Goal: Information Seeking & Learning: Learn about a topic

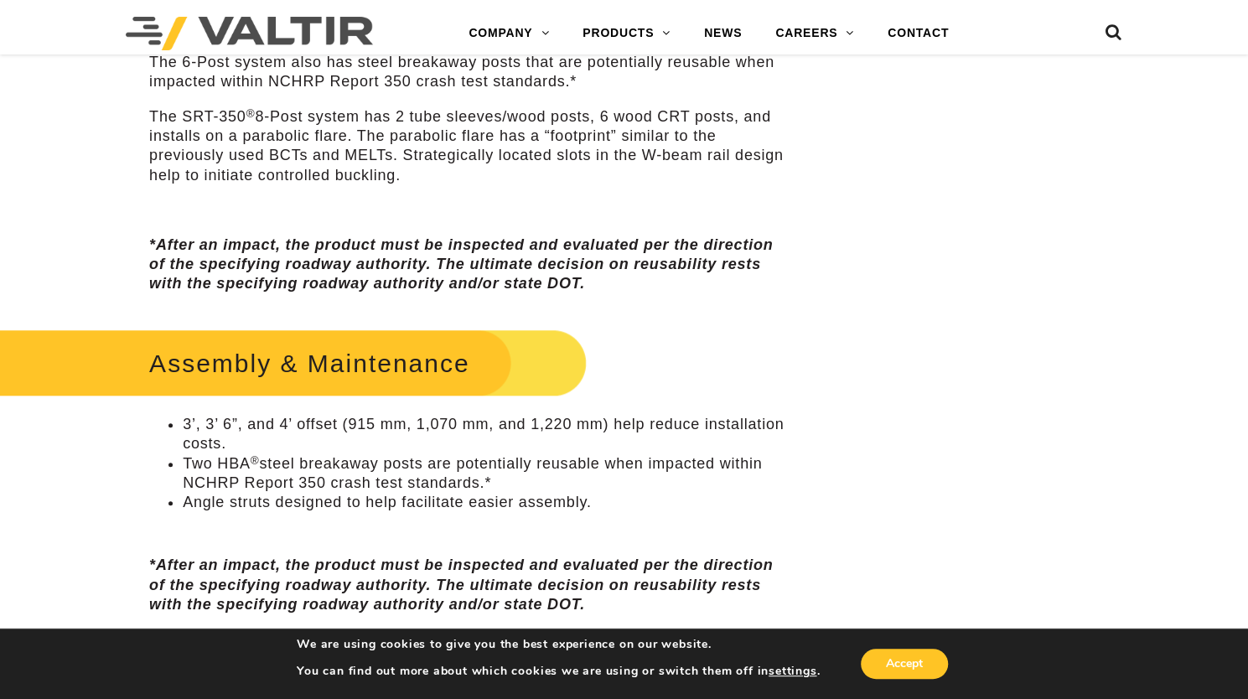
scroll to position [838, 0]
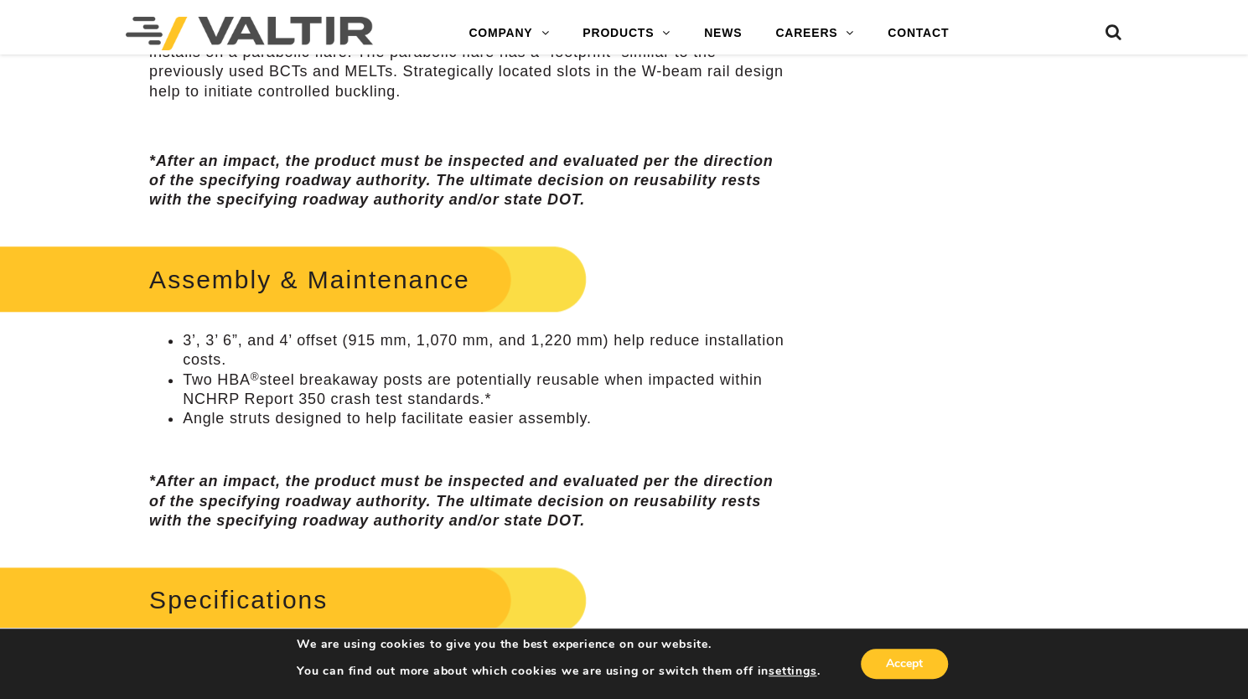
click at [338, 284] on h2 "Assembly & Maintenance" at bounding box center [274, 279] width 624 height 78
click at [244, 339] on li "3’, 3’ 6”, and 4’ offset (915 mm, 1,070 mm, and 1,220 mm) help reduce installat…" at bounding box center [485, 350] width 604 height 39
click at [239, 393] on li "Two HBA ® steel breakaway posts are potentially reusable when impacted within N…" at bounding box center [485, 389] width 604 height 39
click at [318, 442] on p at bounding box center [468, 446] width 638 height 19
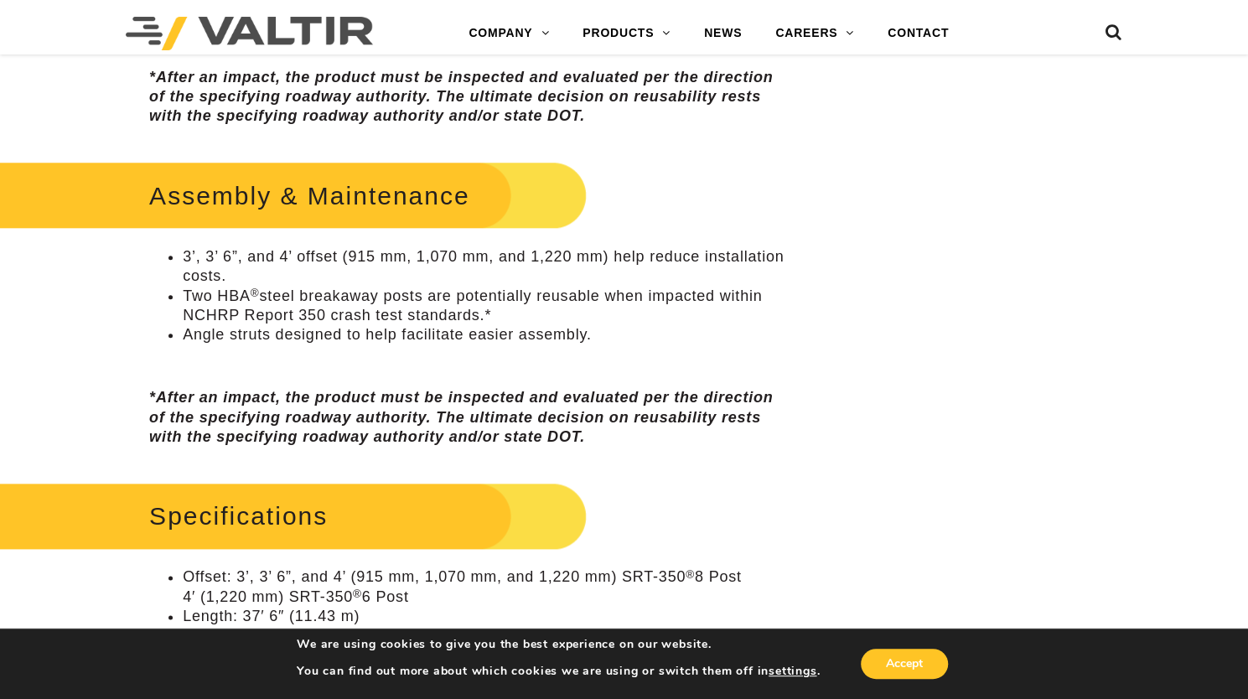
scroll to position [1089, 0]
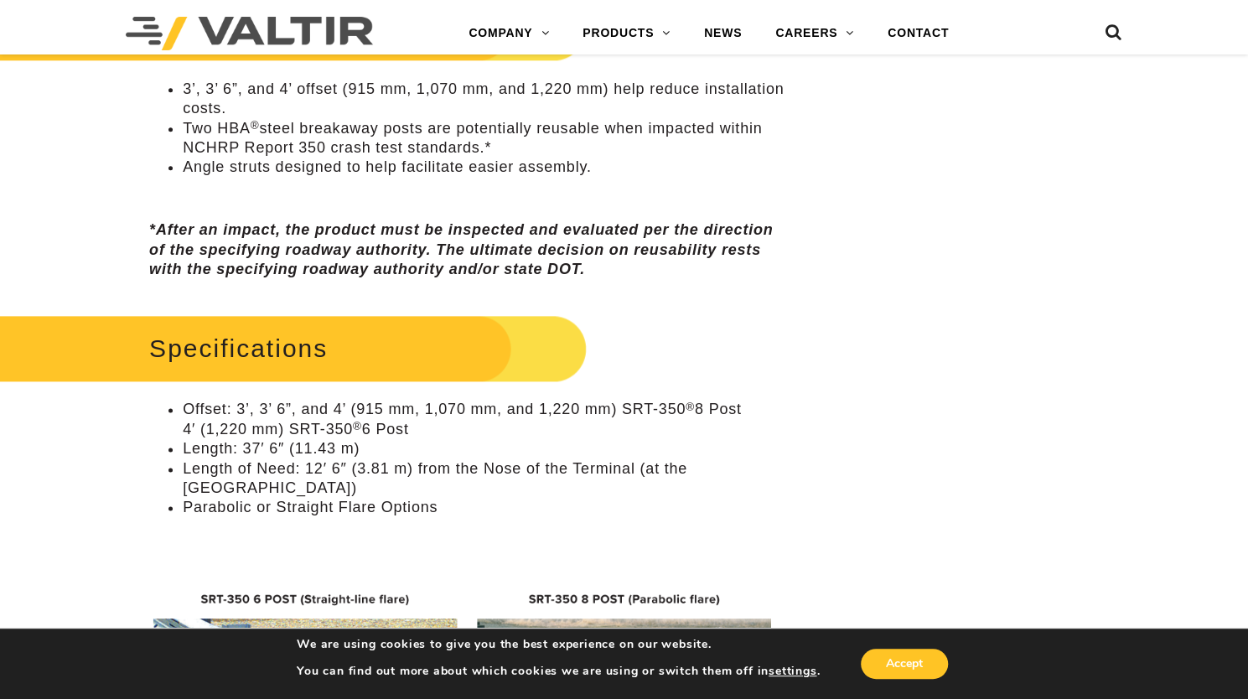
click at [312, 344] on h2 "Specifications" at bounding box center [274, 348] width 624 height 78
click at [287, 406] on li "Offset: 3’, 3’ 6”, and 4’ (915 mm, 1,070 mm, and 1,220 mm) SRT-350 ® 8 Post 4′ …" at bounding box center [485, 419] width 604 height 39
drag, startPoint x: 295, startPoint y: 471, endPoint x: 416, endPoint y: 421, distance: 130.4
click at [307, 468] on li "Length of Need: 12′ 6″ (3.81 m) from the Nose of the Terminal (at the [GEOGRAPH…" at bounding box center [485, 478] width 604 height 39
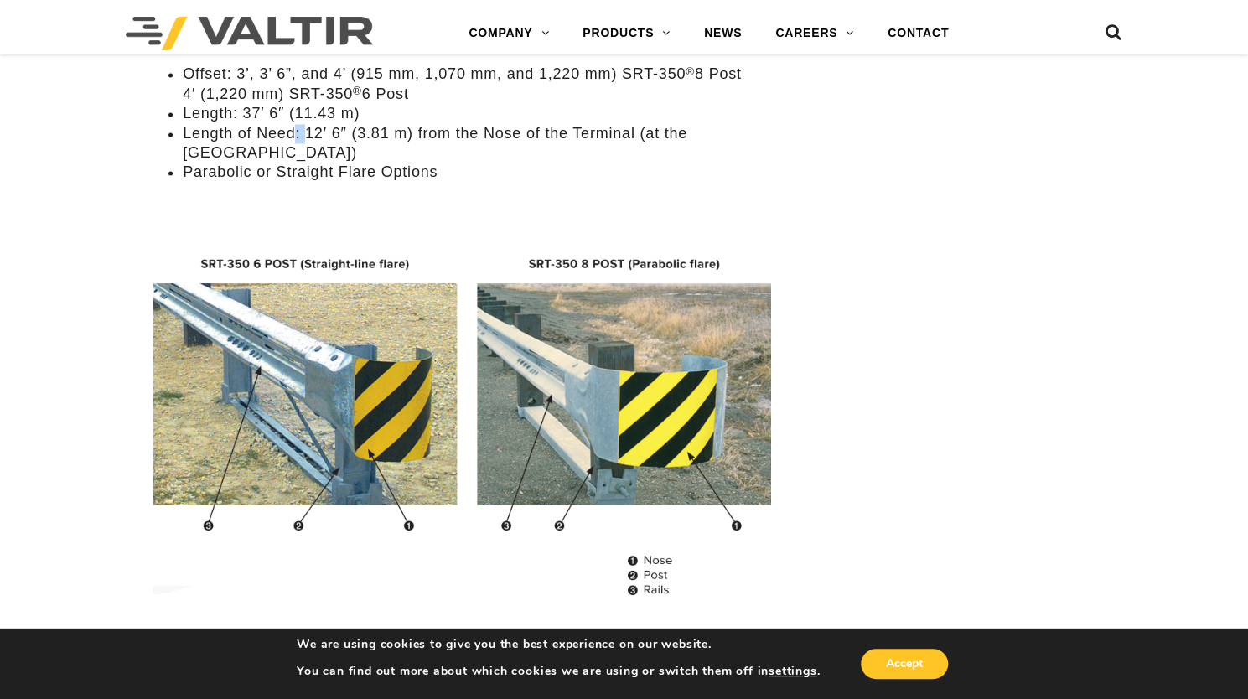
scroll to position [1508, 0]
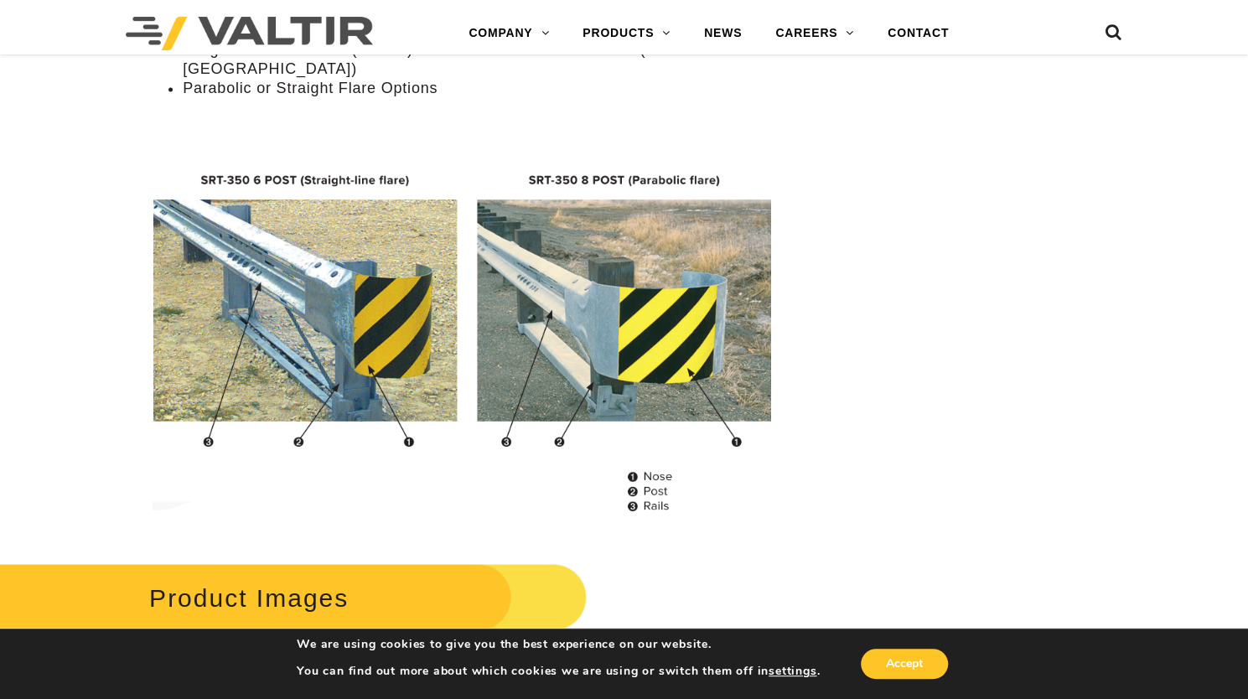
click at [876, 277] on div "**********" at bounding box center [624, 383] width 1248 height 3448
click at [605, 292] on img at bounding box center [468, 334] width 638 height 385
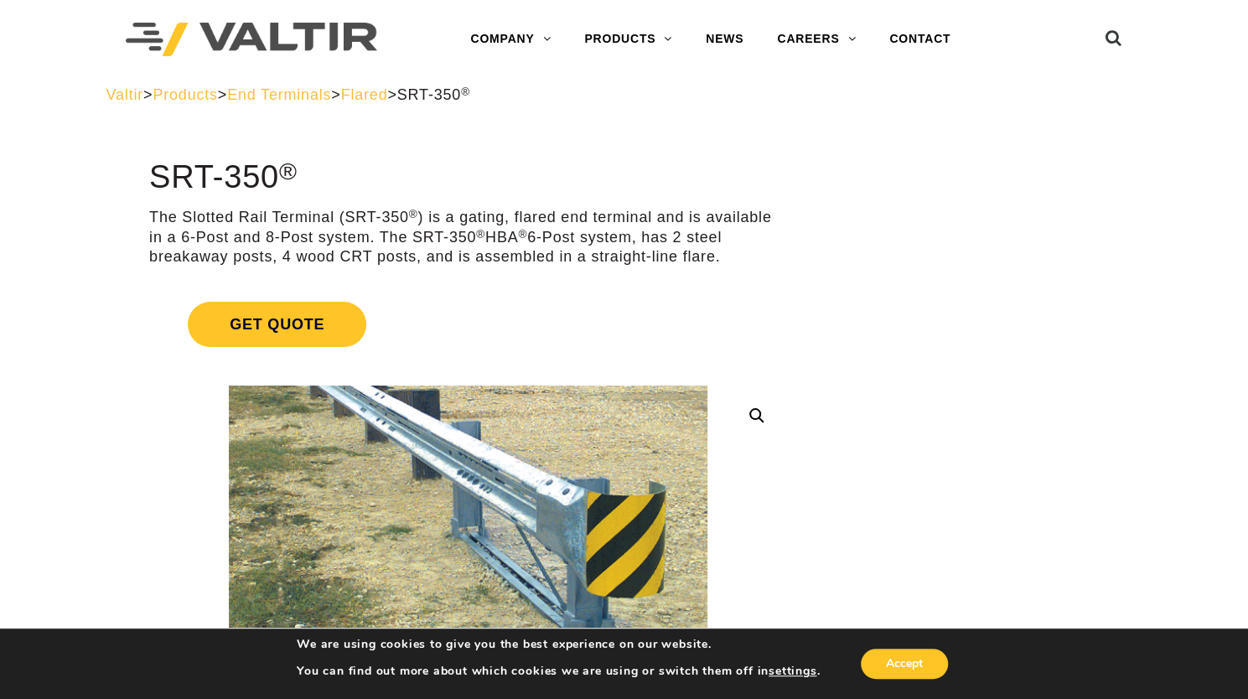
scroll to position [0, 0]
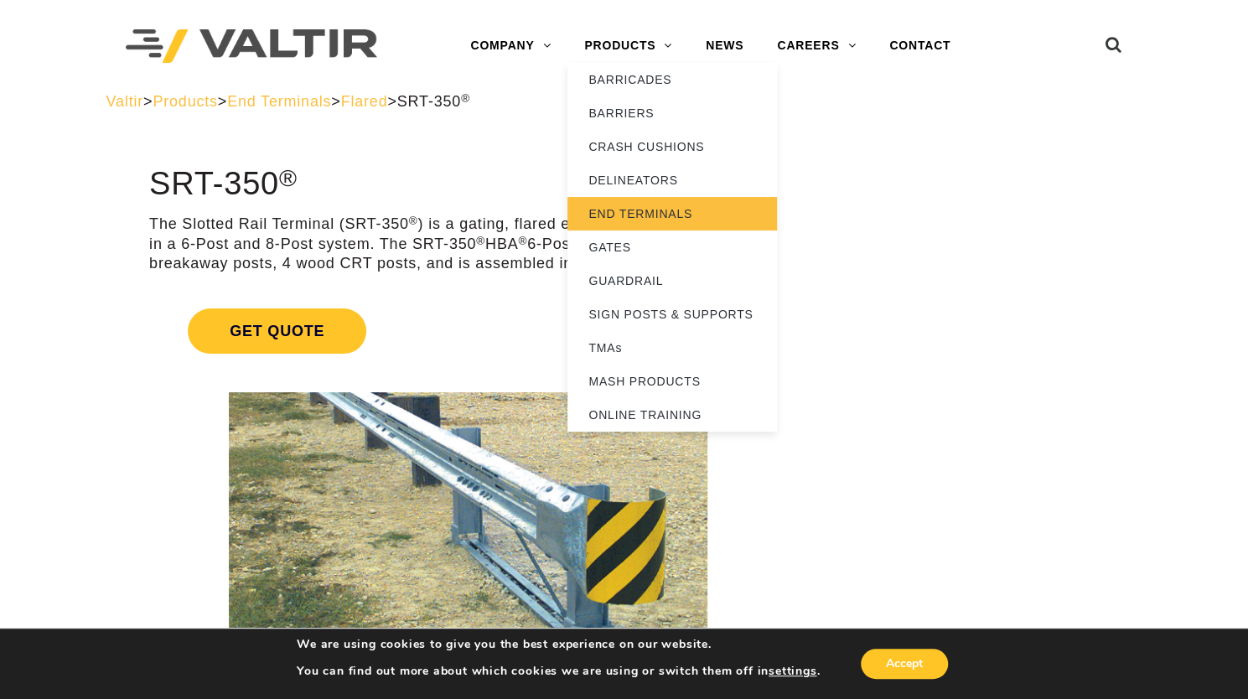
click at [618, 212] on link "END TERMINALS" at bounding box center [671, 214] width 209 height 34
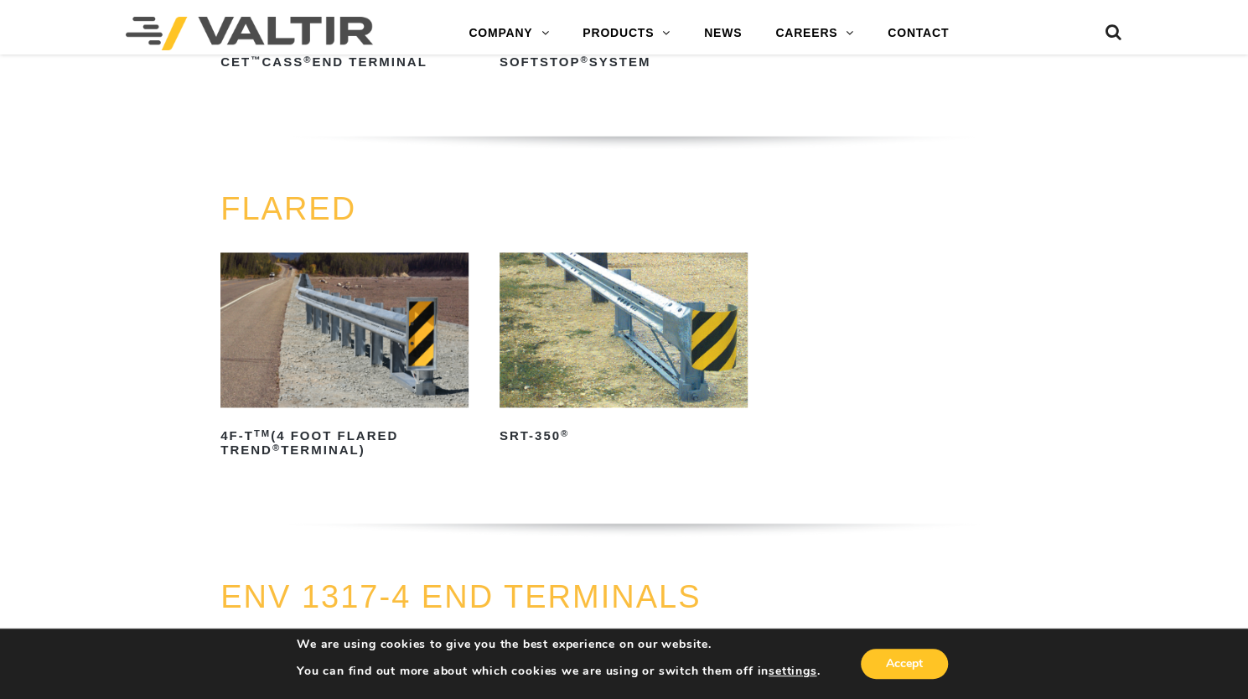
scroll to position [1508, 0]
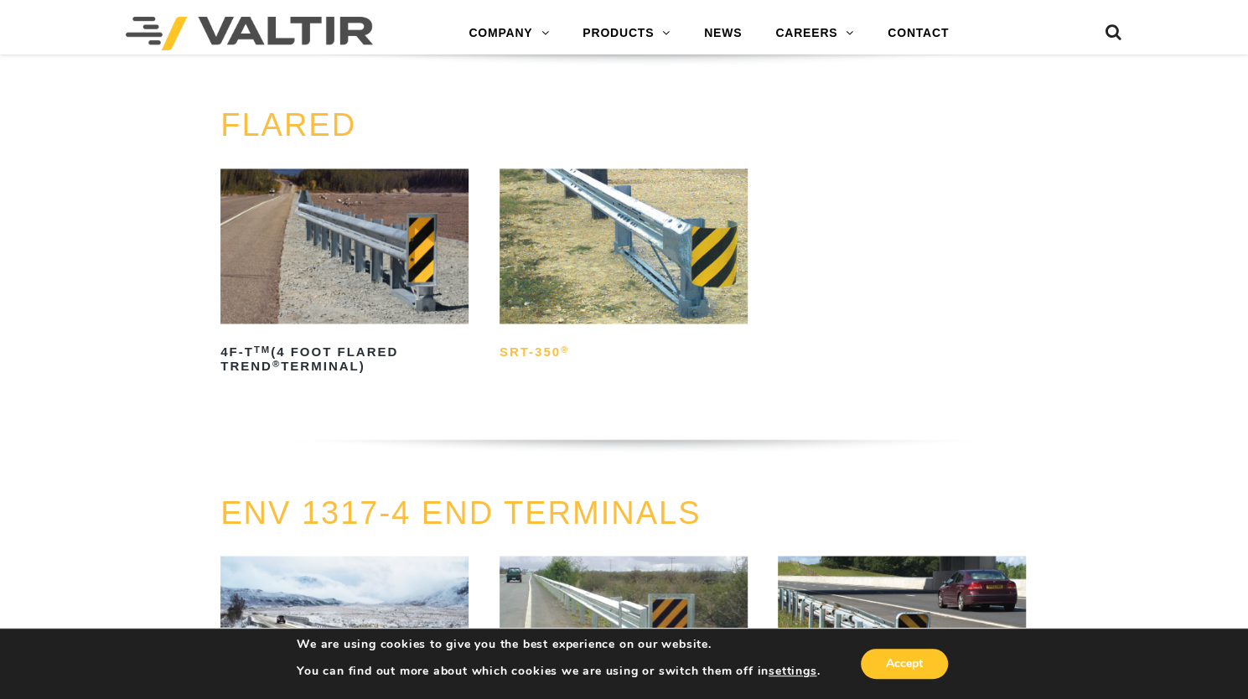
click at [550, 356] on h2 "SRT-350 ®" at bounding box center [623, 352] width 248 height 27
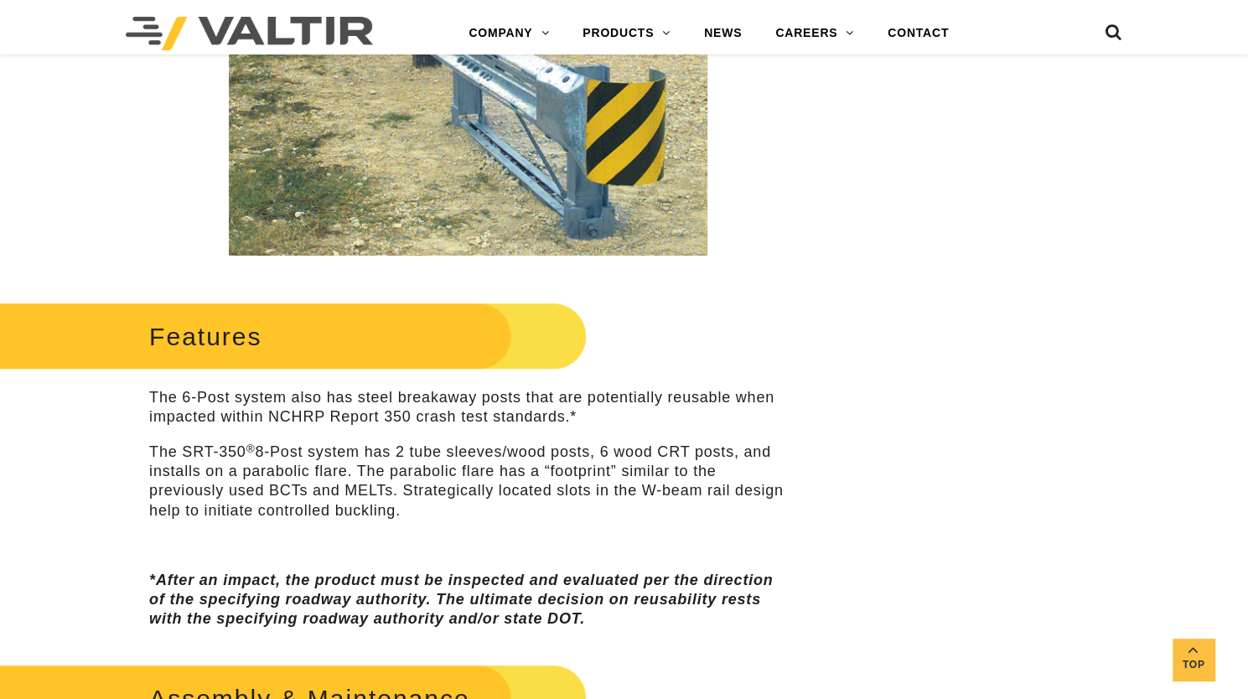
scroll to position [503, 0]
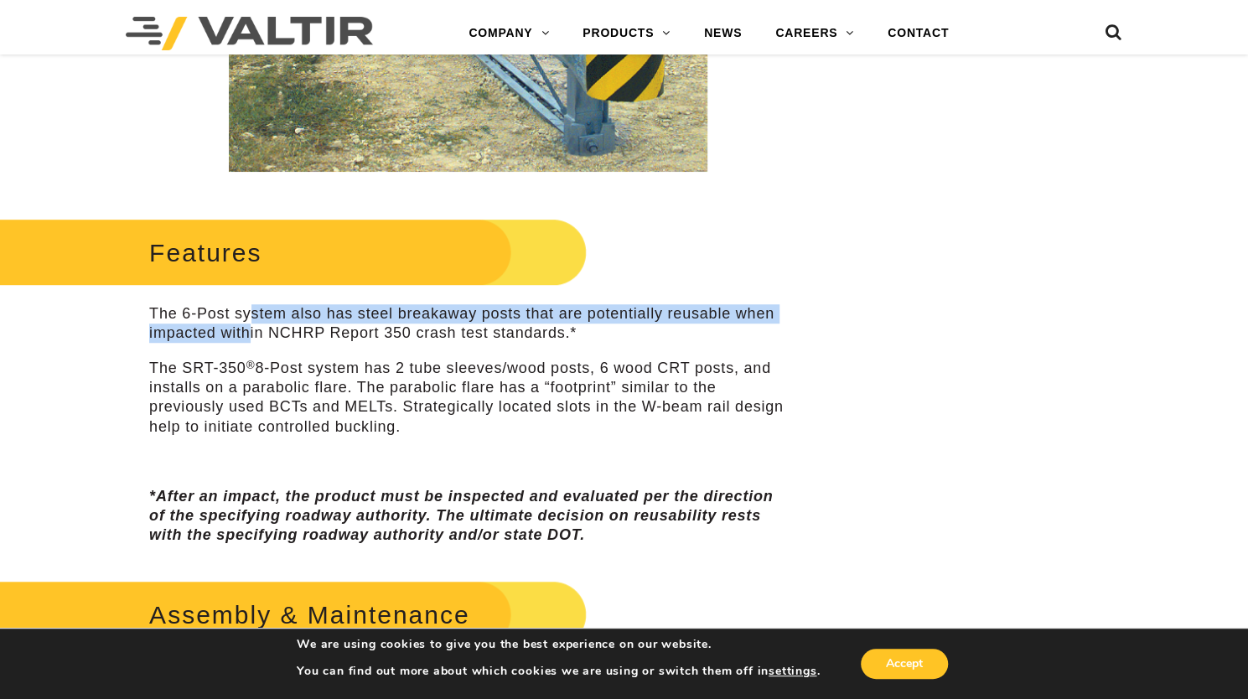
drag, startPoint x: 248, startPoint y: 323, endPoint x: 257, endPoint y: 338, distance: 17.7
click at [251, 329] on p "The 6-Post system also has steel breakaway posts that are potentially reusable …" at bounding box center [468, 323] width 638 height 39
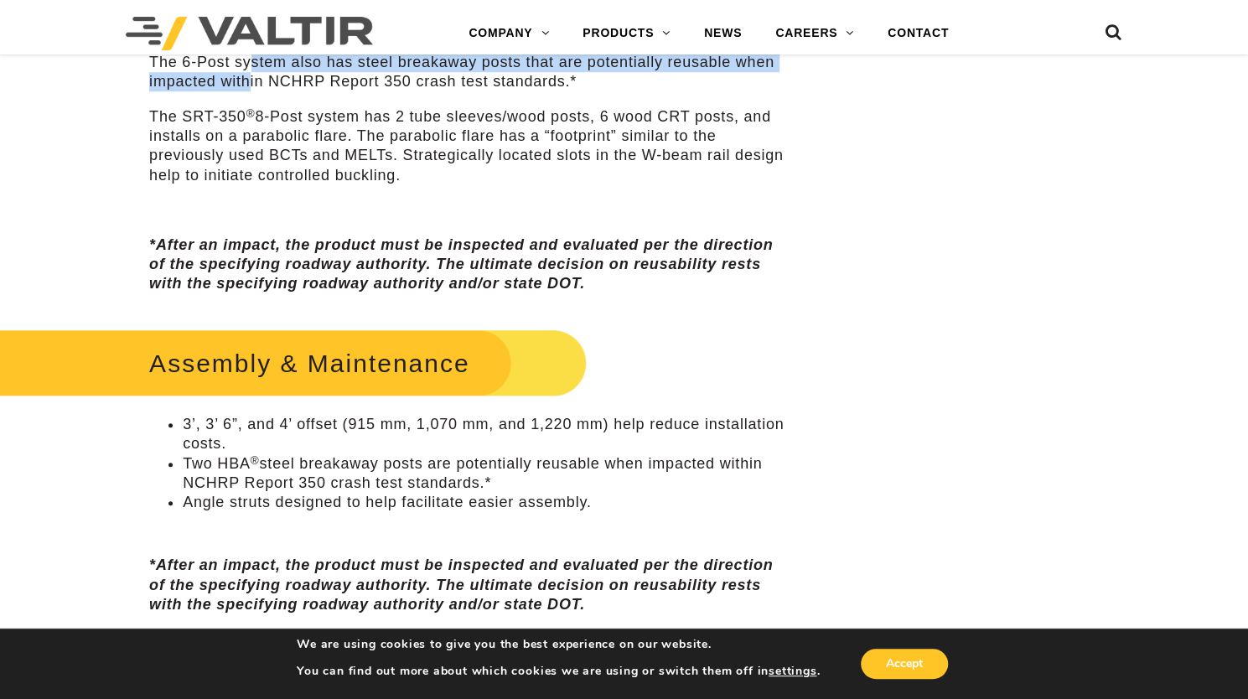
scroll to position [838, 0]
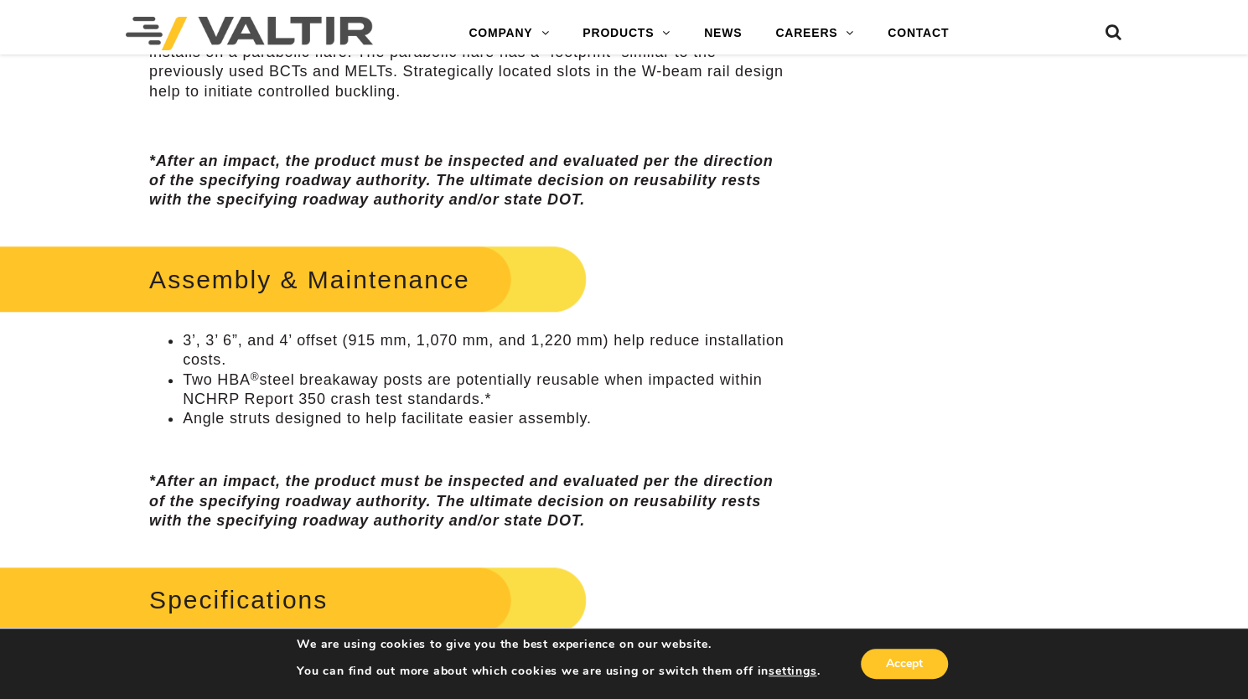
click at [322, 354] on li "3’, 3’ 6”, and 4’ offset (915 mm, 1,070 mm, and 1,220 mm) help reduce installat…" at bounding box center [485, 350] width 604 height 39
click at [322, 353] on li "3’, 3’ 6”, and 4’ offset (915 mm, 1,070 mm, and 1,220 mm) help reduce installat…" at bounding box center [485, 350] width 604 height 39
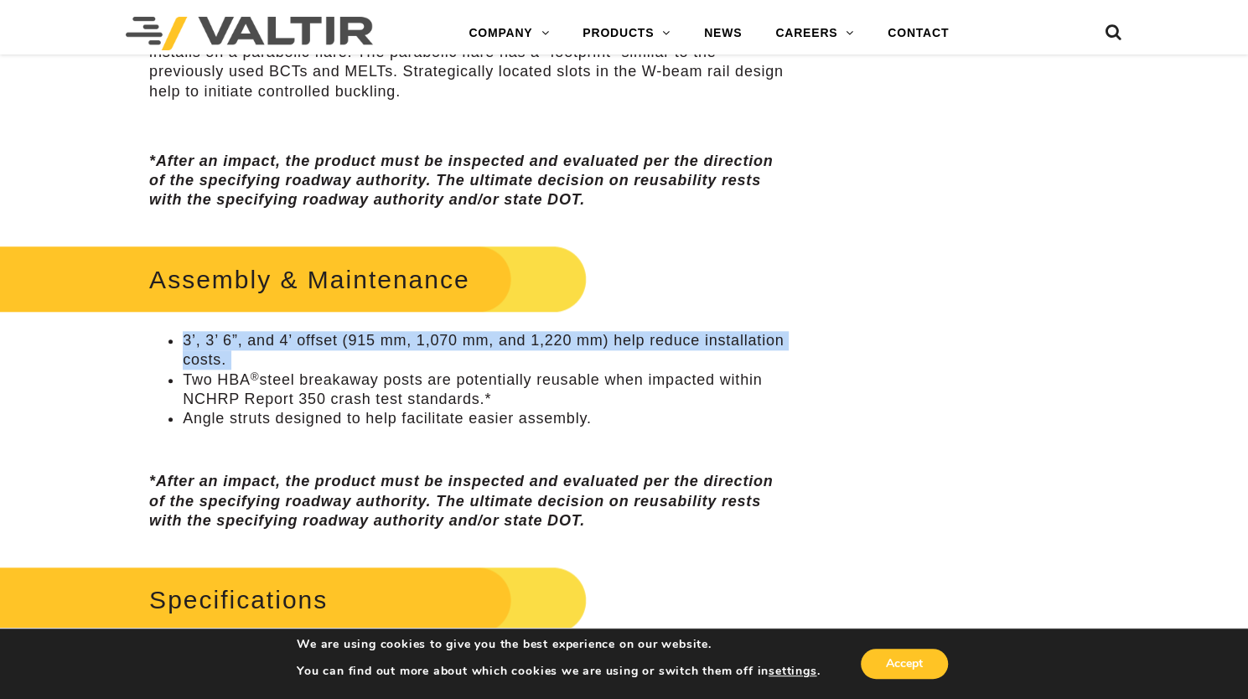
click at [322, 353] on li "3’, 3’ 6”, and 4’ offset (915 mm, 1,070 mm, and 1,220 mm) help reduce installat…" at bounding box center [485, 350] width 604 height 39
click at [324, 351] on li "3’, 3’ 6”, and 4’ offset (915 mm, 1,070 mm, and 1,220 mm) help reduce installat…" at bounding box center [485, 350] width 604 height 39
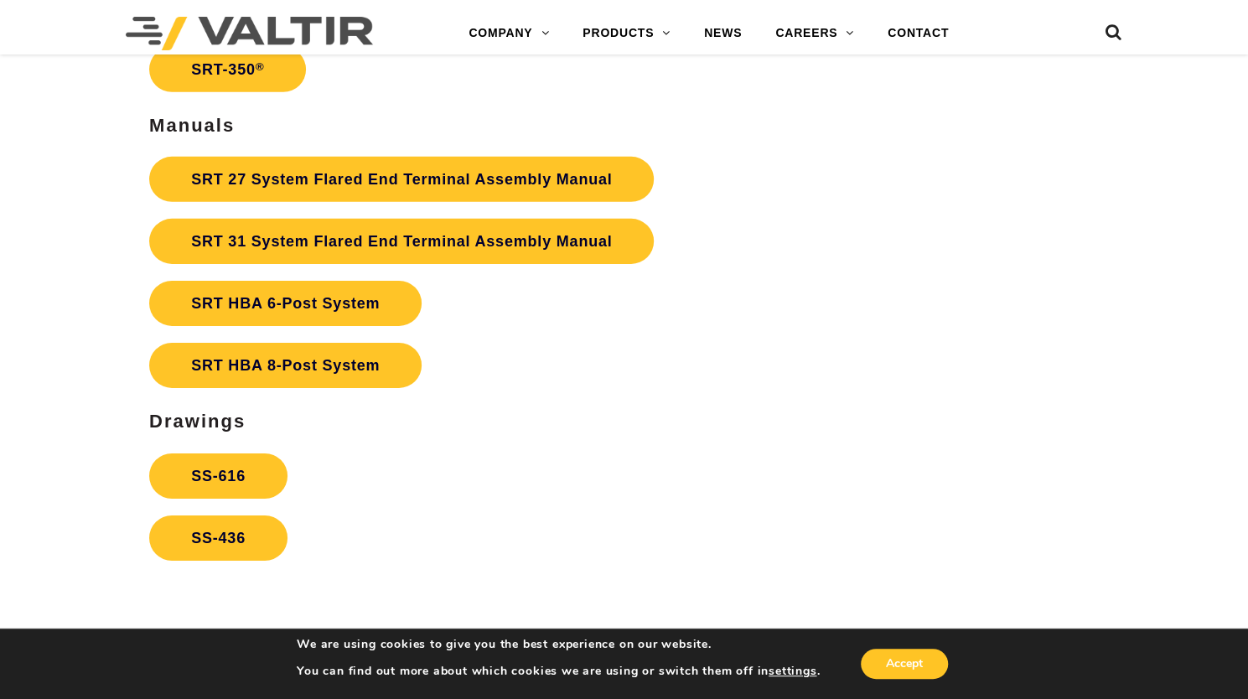
scroll to position [2933, 0]
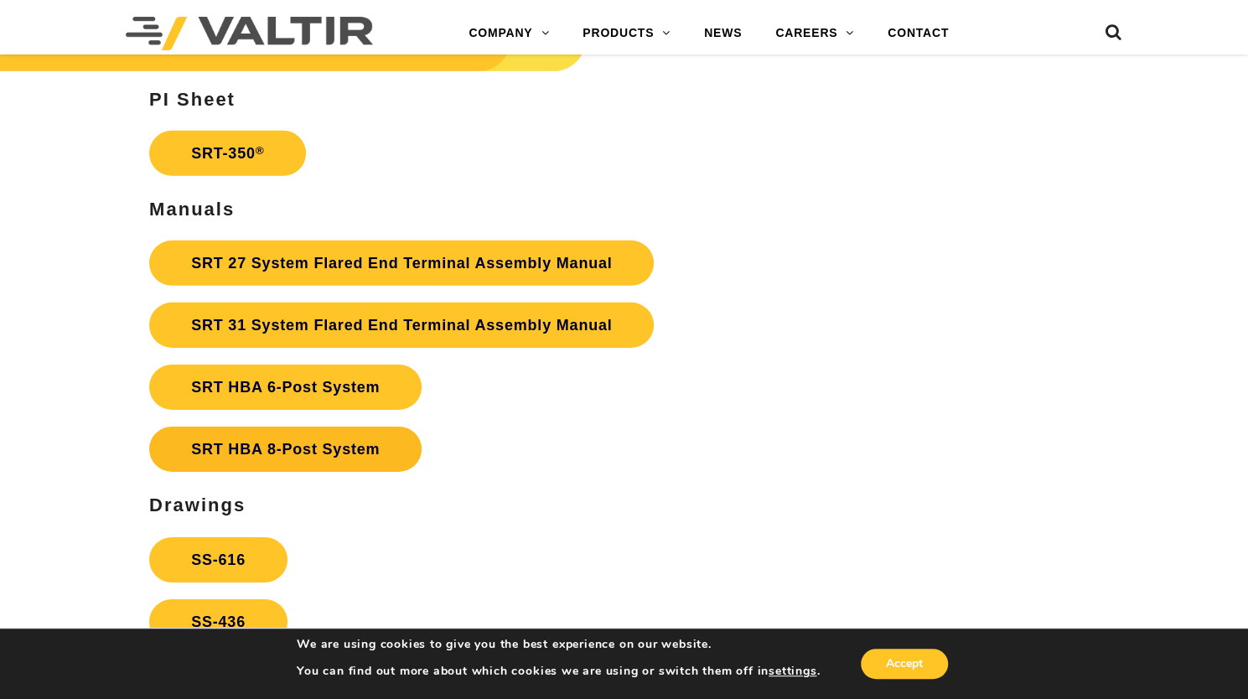
click at [288, 426] on link "SRT HBA 8-Post System" at bounding box center [285, 448] width 272 height 45
